Goal: Task Accomplishment & Management: Use online tool/utility

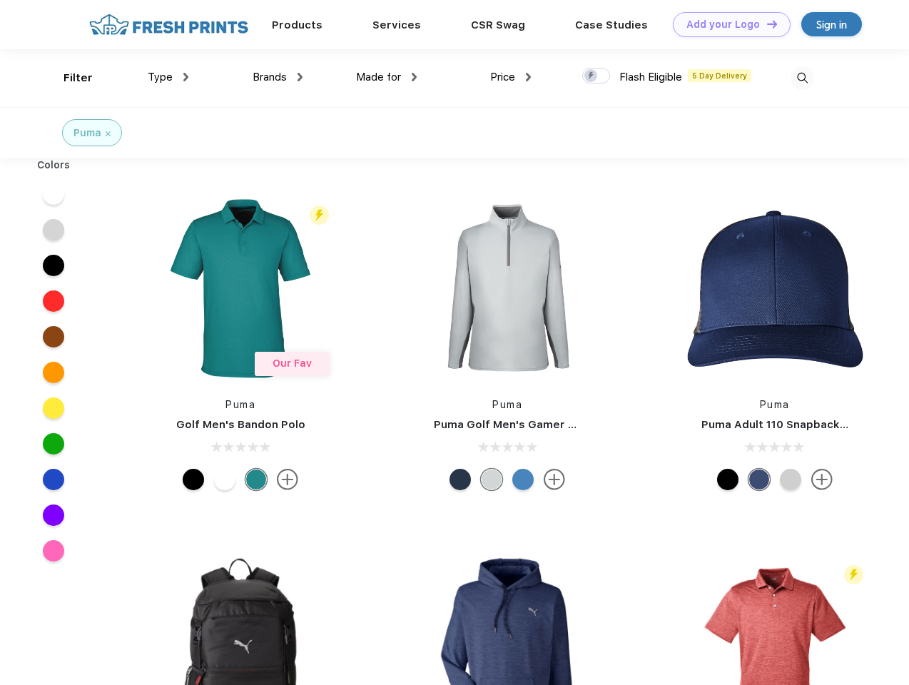
click at [726, 24] on link "Add your Logo Design Tool" at bounding box center [732, 24] width 118 height 25
click at [0, 0] on div "Design Tool" at bounding box center [0, 0] width 0 height 0
click at [766, 24] on link "Add your Logo Design Tool" at bounding box center [732, 24] width 118 height 25
click at [69, 78] on div "Filter" at bounding box center [78, 78] width 29 height 16
click at [168, 77] on span "Type" at bounding box center [160, 77] width 25 height 13
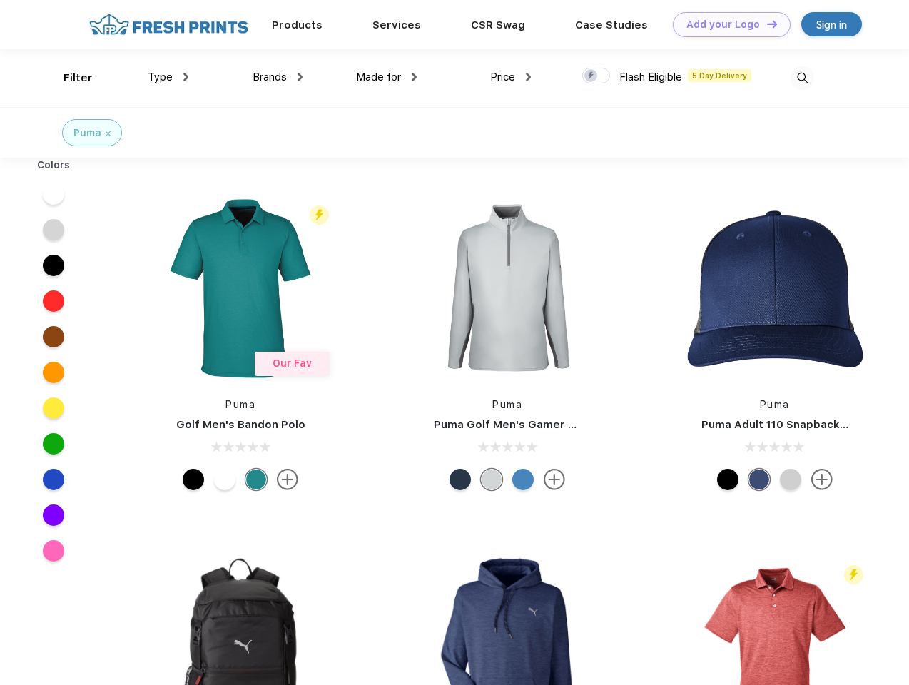
click at [278, 77] on span "Brands" at bounding box center [270, 77] width 34 height 13
click at [387, 77] on span "Made for" at bounding box center [378, 77] width 45 height 13
click at [511, 77] on span "Price" at bounding box center [502, 77] width 25 height 13
click at [597, 76] on div at bounding box center [596, 76] width 28 height 16
click at [592, 76] on input "checkbox" at bounding box center [586, 71] width 9 height 9
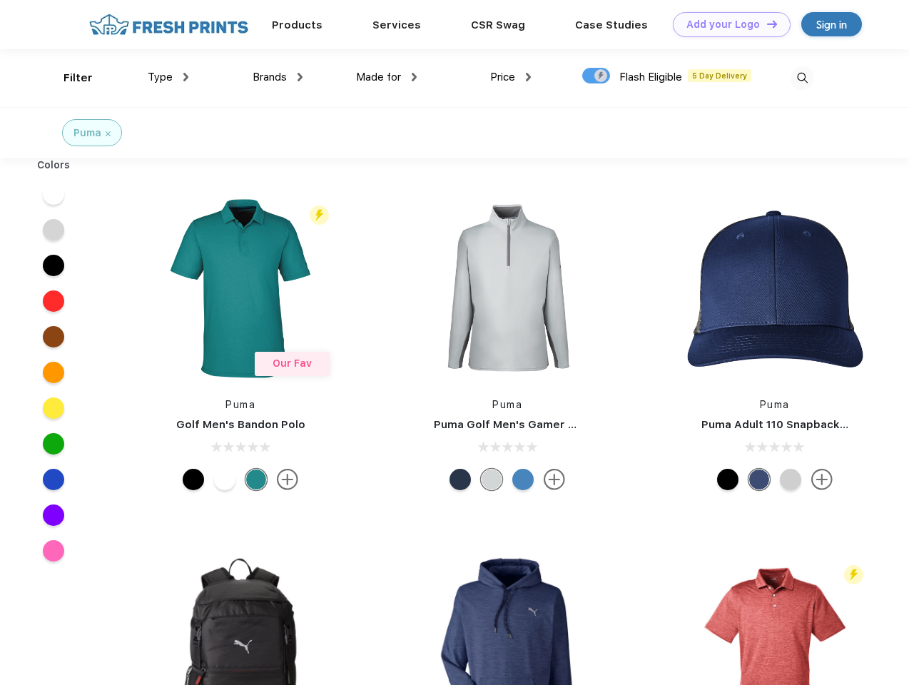
click at [802, 78] on img at bounding box center [803, 78] width 24 height 24
